Goal: Information Seeking & Learning: Find specific page/section

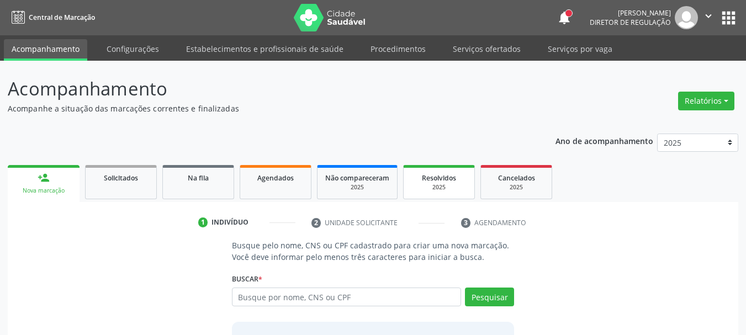
click at [485, 48] on link "Serviços ofertados" at bounding box center [486, 48] width 83 height 19
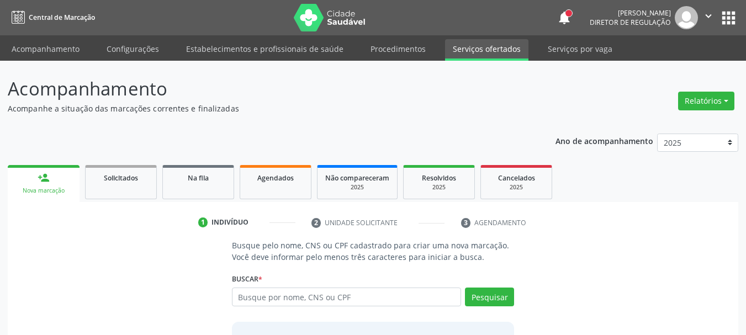
select select "9"
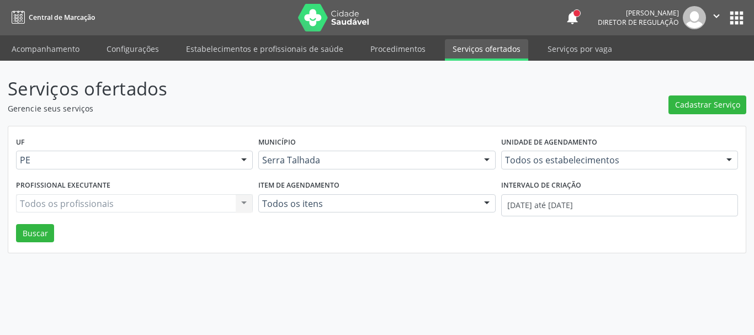
drag, startPoint x: 550, startPoint y: 169, endPoint x: 551, endPoint y: 163, distance: 6.2
click at [550, 168] on div "Todos os estabelecimentos" at bounding box center [619, 160] width 237 height 19
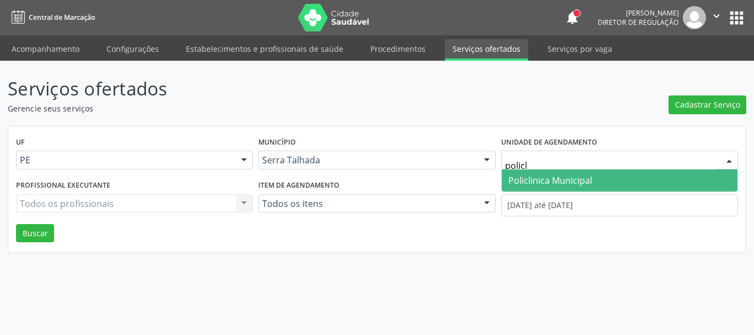
type input "policli"
click at [554, 174] on span "Policlinica Municipal" at bounding box center [551, 180] width 84 height 12
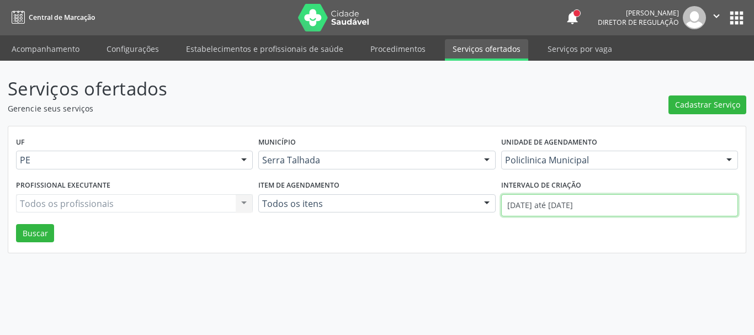
click at [554, 206] on input "01/10/2025 até 15/10/2025" at bounding box center [619, 205] width 237 height 22
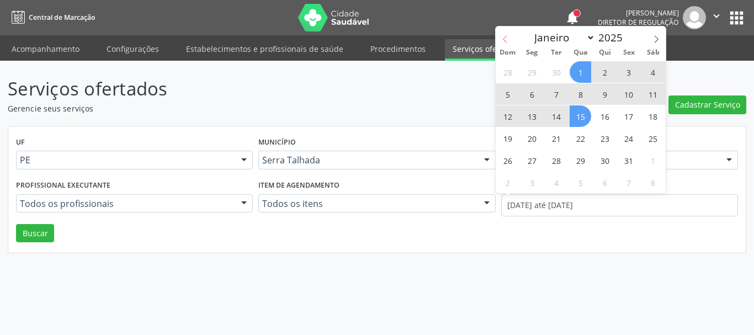
drag, startPoint x: 506, startPoint y: 30, endPoint x: 501, endPoint y: 39, distance: 10.4
click at [505, 31] on span at bounding box center [505, 36] width 19 height 19
select select "8"
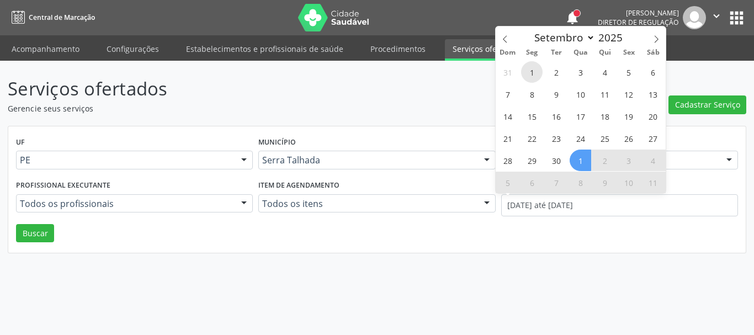
click at [536, 71] on span "1" at bounding box center [532, 72] width 22 height 22
type input "01/09/2025"
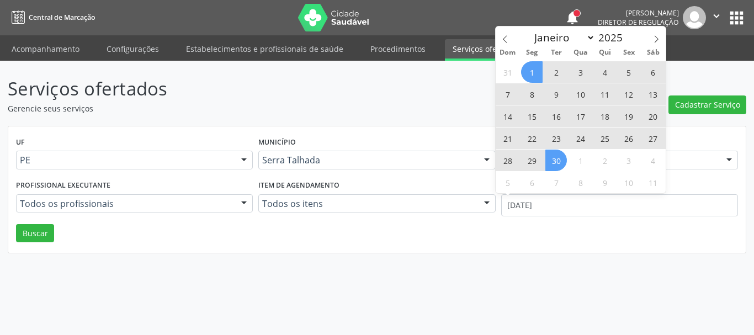
click at [560, 157] on span "30" at bounding box center [557, 161] width 22 height 22
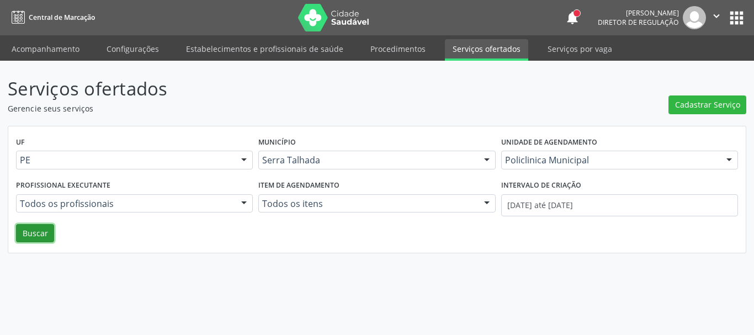
click at [45, 235] on button "Buscar" at bounding box center [35, 233] width 38 height 19
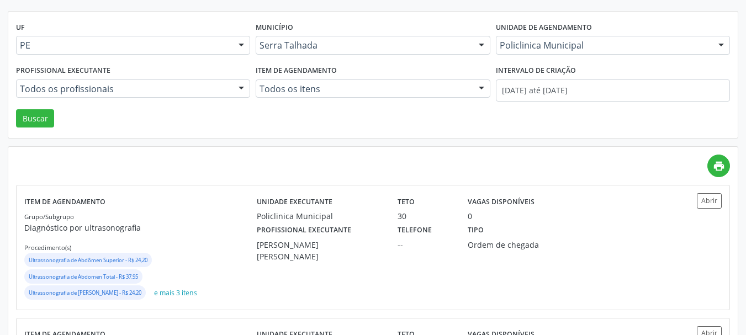
scroll to position [110, 0]
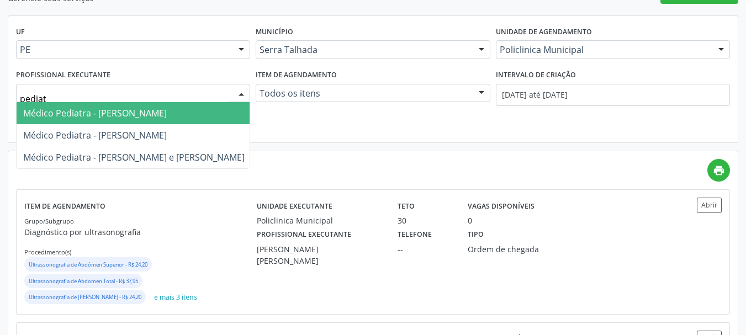
type input "pediatr"
click at [121, 114] on span "Médico Pediatra - [PERSON_NAME]" at bounding box center [95, 113] width 144 height 12
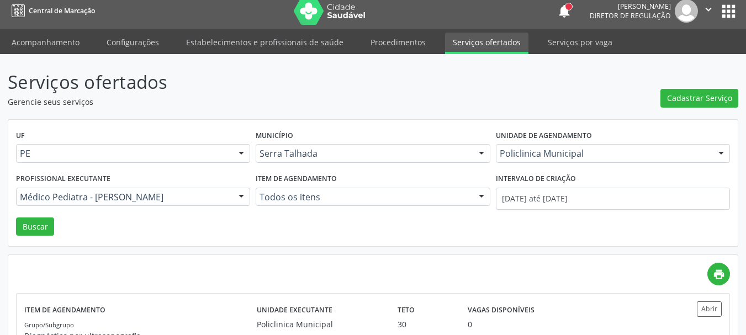
scroll to position [0, 0]
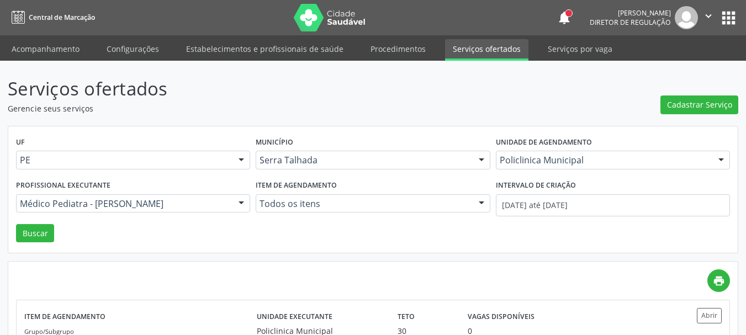
click at [34, 220] on div "Profissional executante Médico Pediatra - Bianca de Oliveira Parente Bezerra To…" at bounding box center [133, 200] width 240 height 47
click at [30, 233] on button "Buscar" at bounding box center [35, 233] width 38 height 19
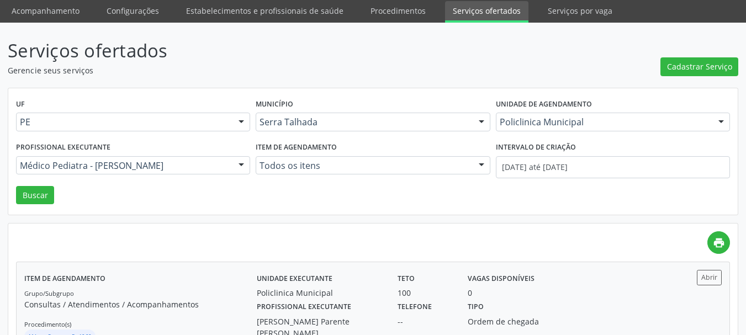
scroll to position [81, 0]
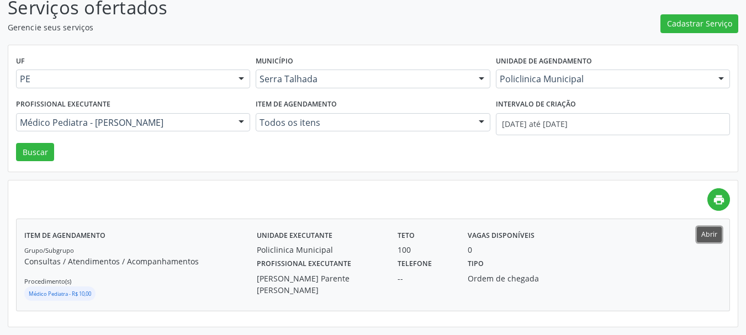
click at [715, 239] on button "Abrir" at bounding box center [709, 234] width 25 height 15
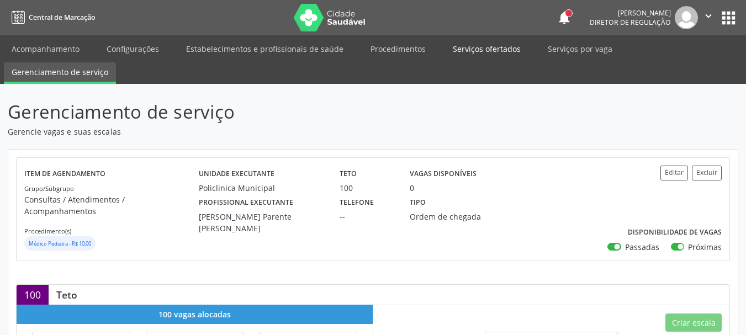
click at [502, 47] on link "Serviços ofertados" at bounding box center [486, 48] width 83 height 19
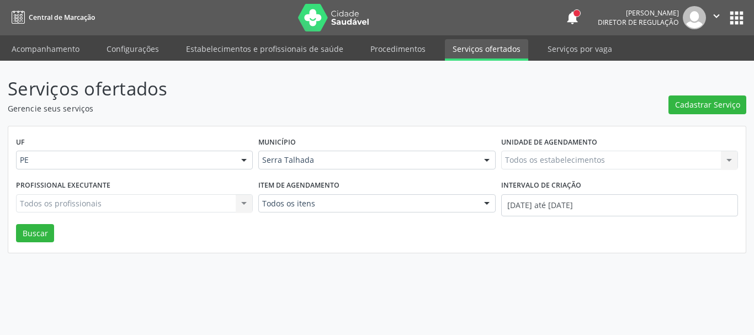
click at [530, 155] on div "Todos os estabelecimentos Todos os estabelecimentos Nenhum resultado encontrado…" at bounding box center [619, 160] width 237 height 19
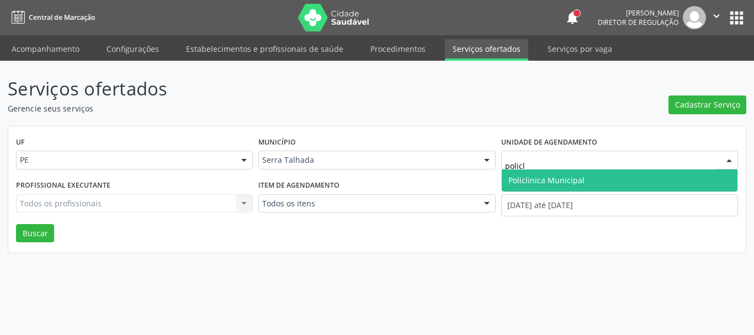
type input "policli"
click at [530, 184] on span "Policlinica Municipal" at bounding box center [547, 180] width 76 height 10
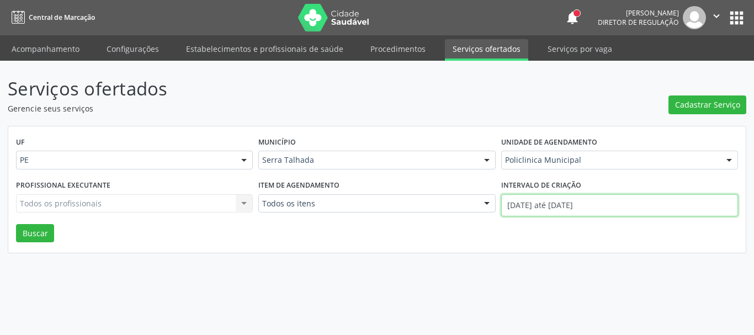
click at [523, 206] on input "01/10/2025 até 15/10/2025" at bounding box center [619, 205] width 237 height 22
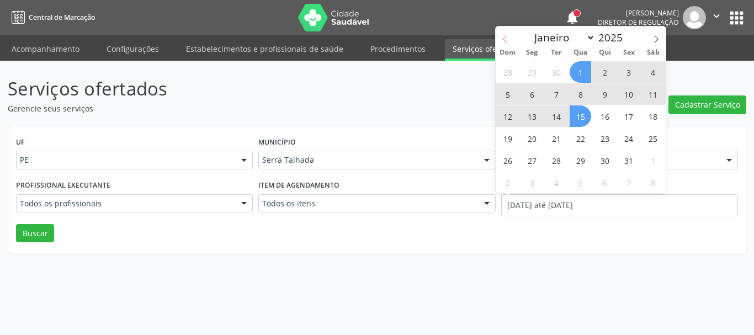
click at [504, 41] on icon at bounding box center [505, 39] width 8 height 8
select select "8"
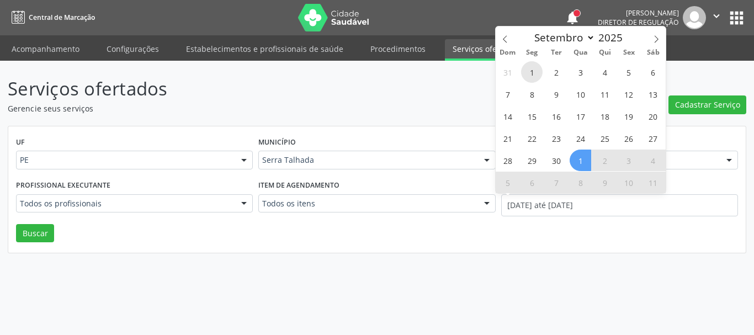
click at [532, 70] on span "1" at bounding box center [532, 72] width 22 height 22
type input "01/09/2025"
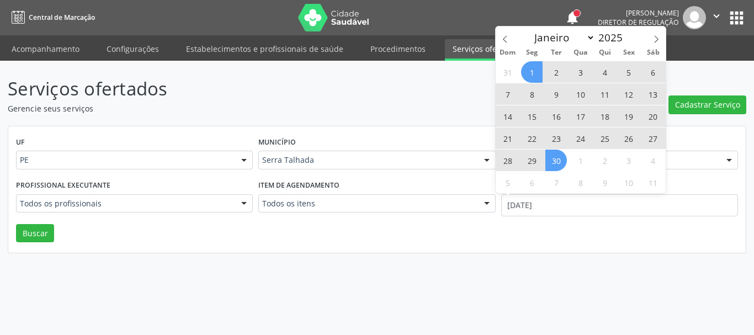
click at [559, 166] on span "30" at bounding box center [557, 161] width 22 height 22
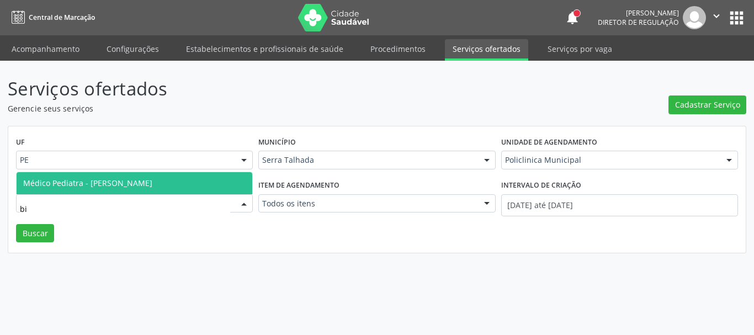
type input "b"
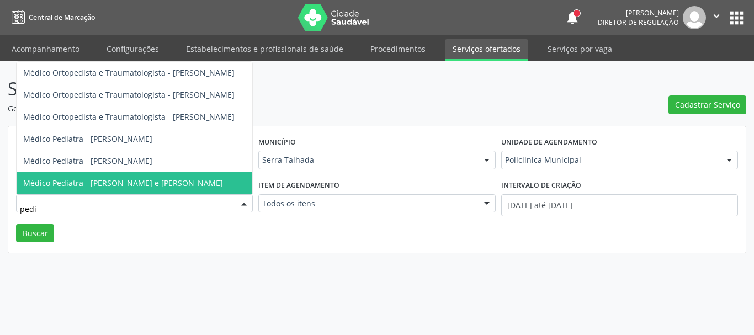
type input "pedia"
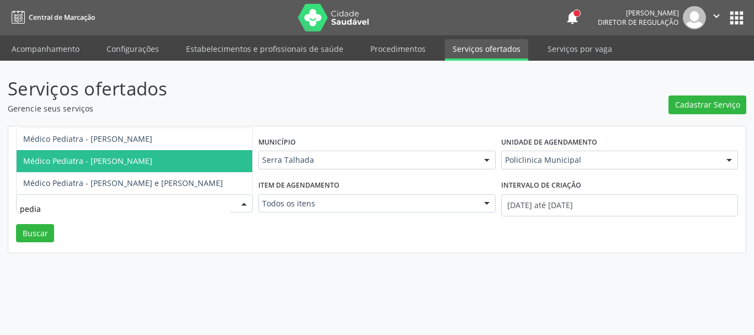
click at [139, 162] on span "Médico Pediatra - [PERSON_NAME]" at bounding box center [87, 161] width 129 height 10
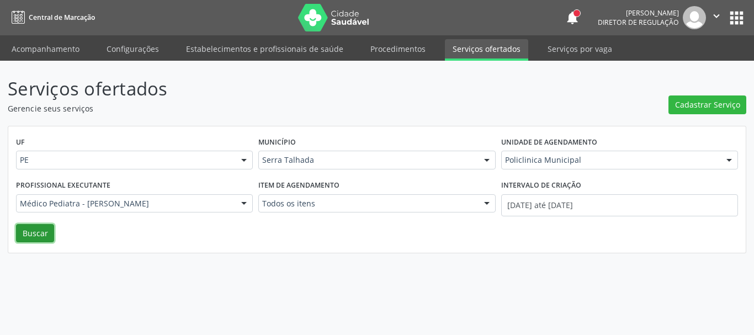
click at [31, 231] on button "Buscar" at bounding box center [35, 233] width 38 height 19
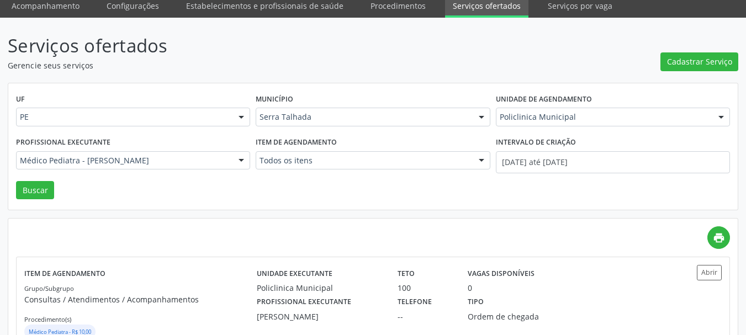
scroll to position [81, 0]
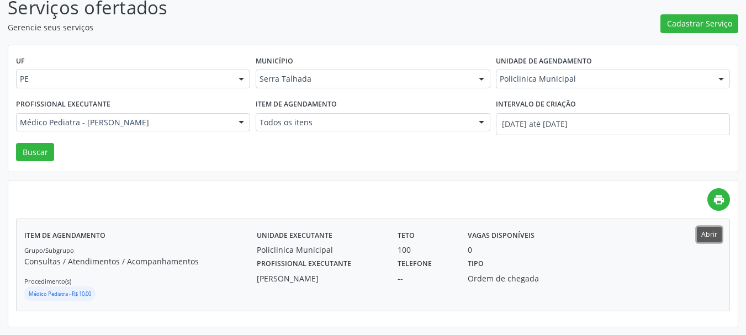
click at [718, 231] on button "Abrir" at bounding box center [709, 234] width 25 height 15
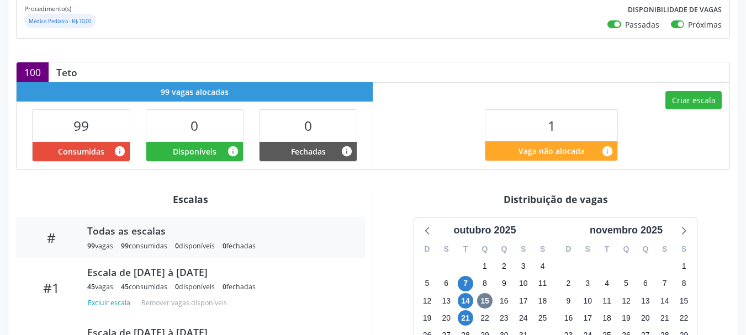
scroll to position [326, 0]
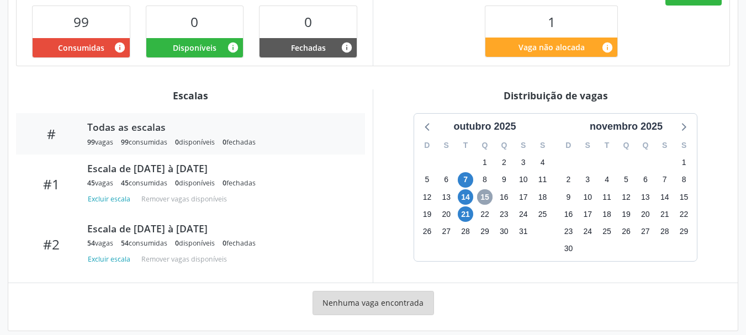
click at [485, 189] on span "15" at bounding box center [484, 196] width 15 height 15
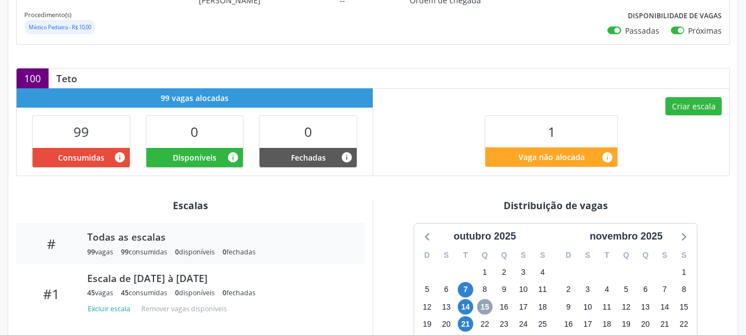
scroll to position [216, 0]
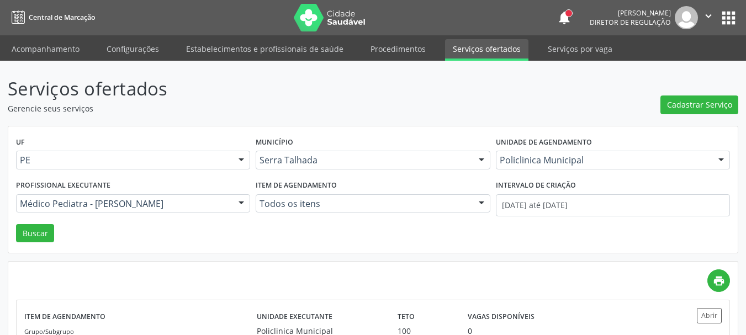
click at [723, 16] on button "apps" at bounding box center [728, 17] width 19 height 19
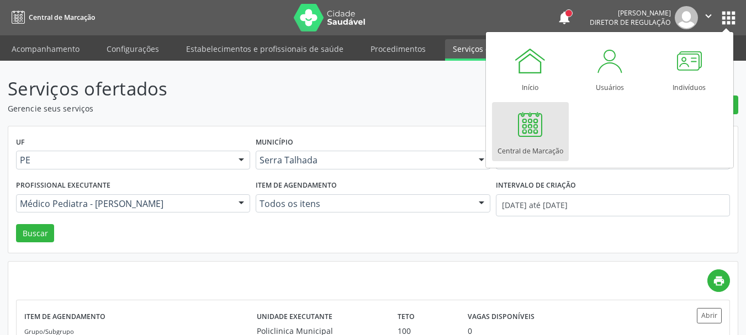
click at [558, 142] on div "Central de Marcação" at bounding box center [531, 148] width 66 height 15
